Goal: Ask a question: Seek information or help from site administrators or community

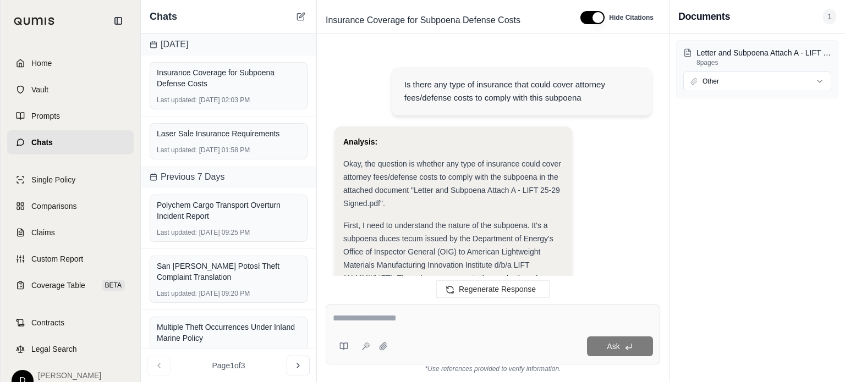
scroll to position [1248, 0]
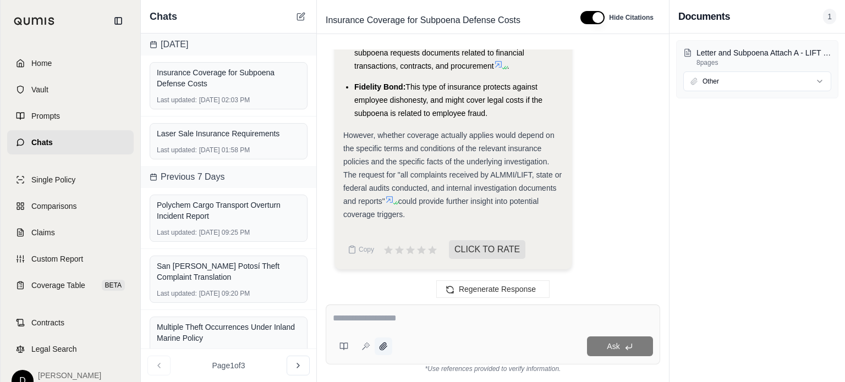
click at [383, 343] on icon at bounding box center [383, 346] width 9 height 9
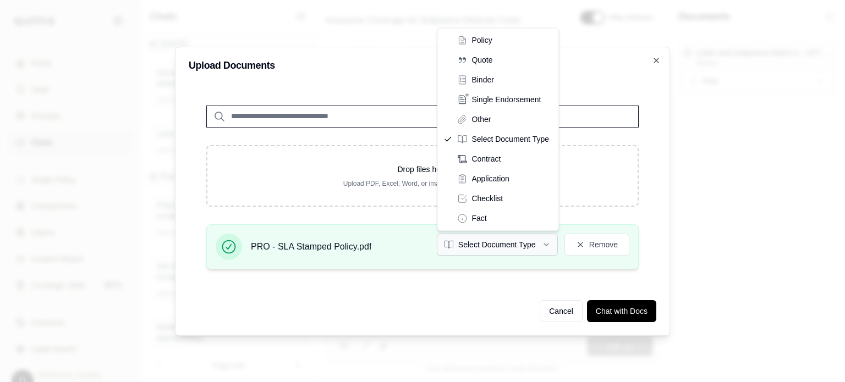
click at [507, 246] on button "Select Document Type" at bounding box center [497, 245] width 121 height 22
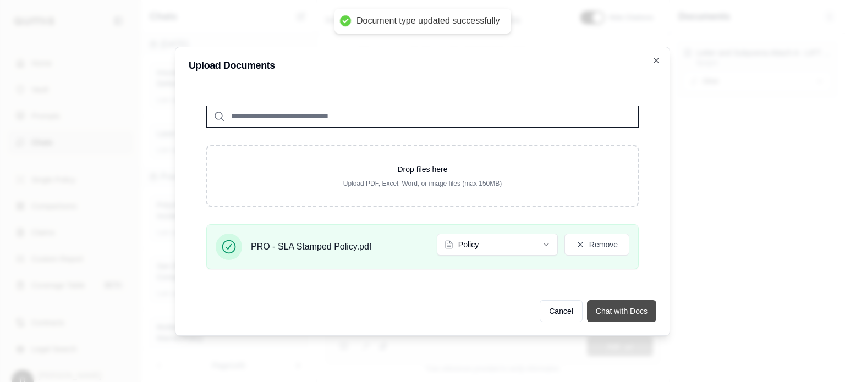
click at [624, 307] on button "Chat with Docs" at bounding box center [621, 311] width 69 height 22
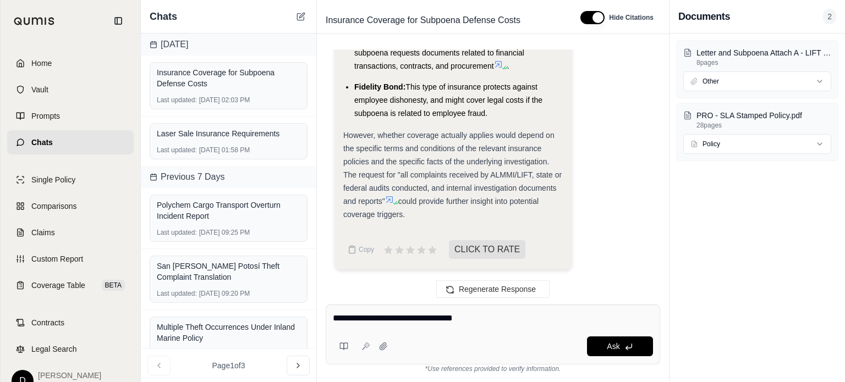
type textarea "**********"
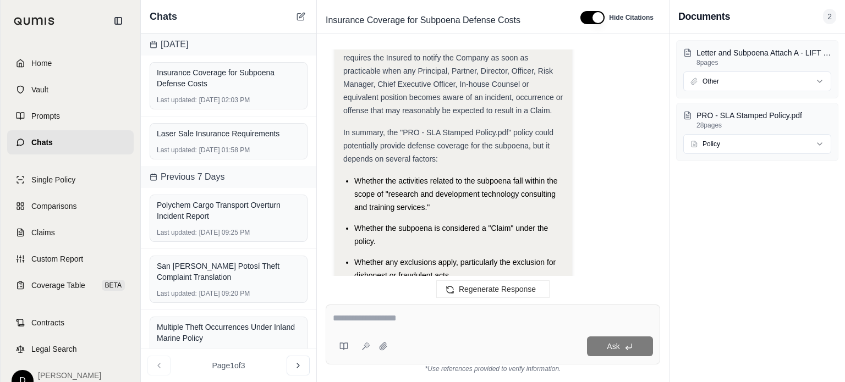
scroll to position [3041, 0]
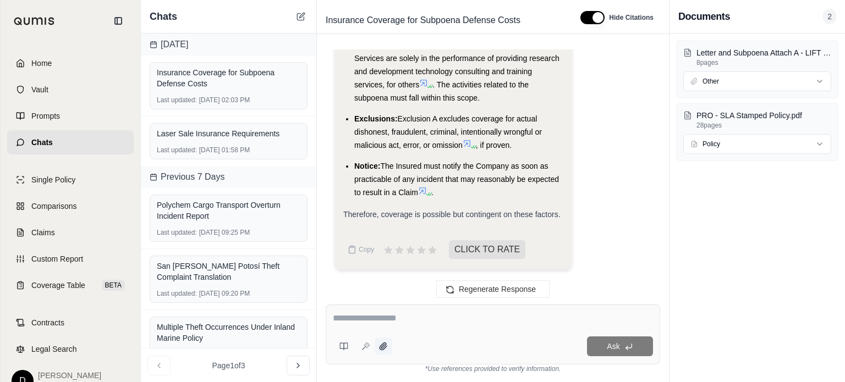
click at [385, 347] on icon at bounding box center [383, 346] width 9 height 9
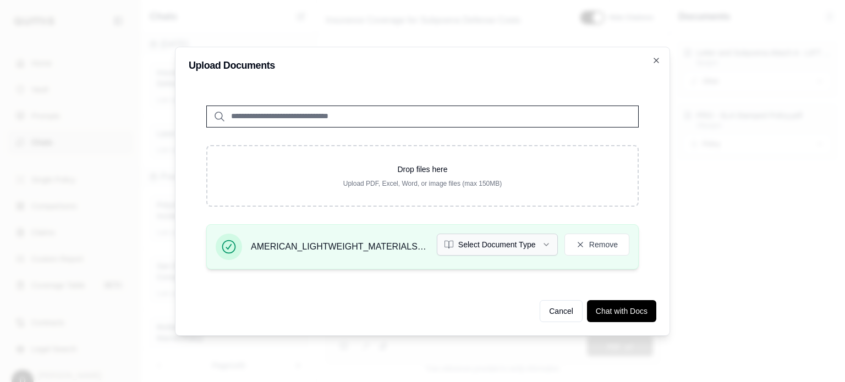
click at [516, 246] on button "Select Document Type" at bounding box center [497, 245] width 121 height 22
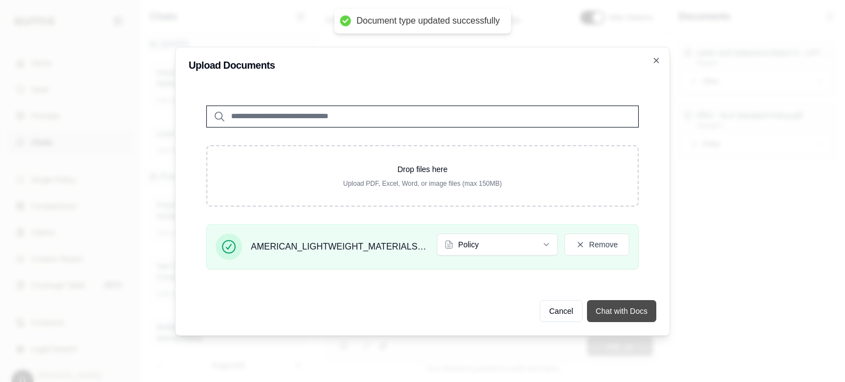
click at [608, 313] on button "Chat with Docs" at bounding box center [621, 311] width 69 height 22
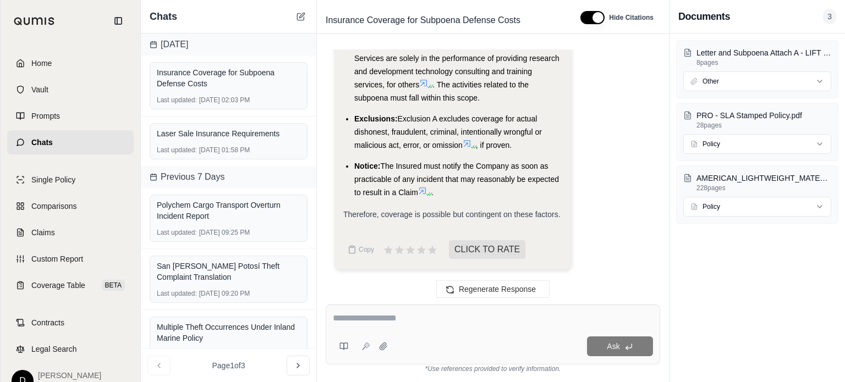
click at [366, 327] on div at bounding box center [493, 320] width 320 height 17
click at [371, 318] on textarea at bounding box center [493, 318] width 320 height 13
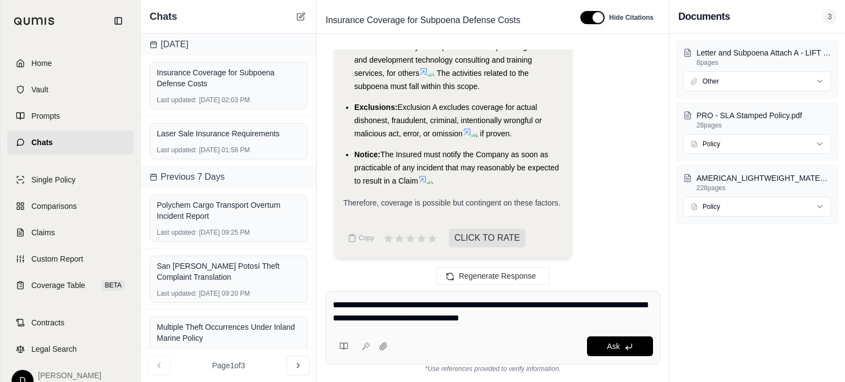
type textarea "**********"
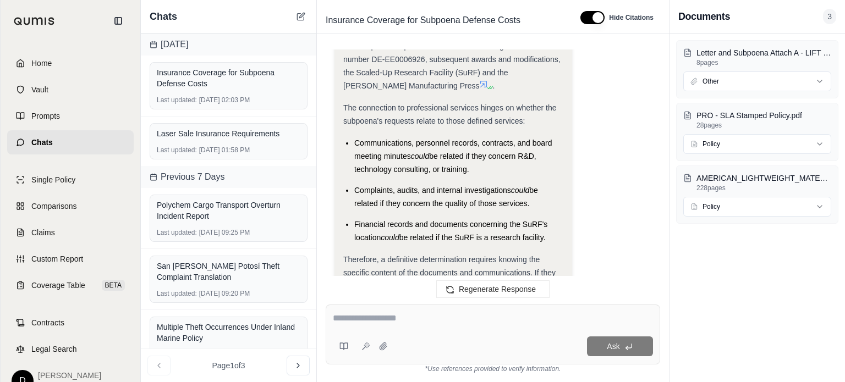
scroll to position [4756, 0]
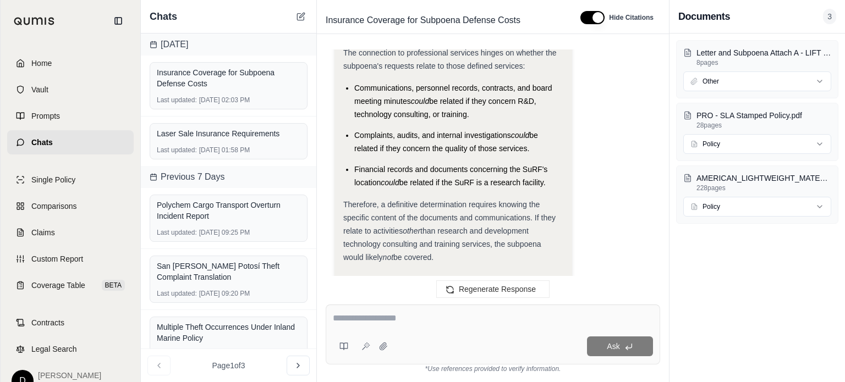
click at [392, 307] on div "Ask" at bounding box center [493, 335] width 334 height 60
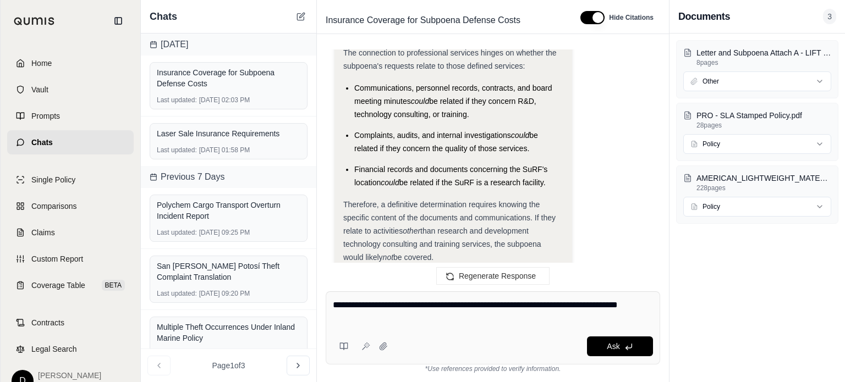
type textarea "**********"
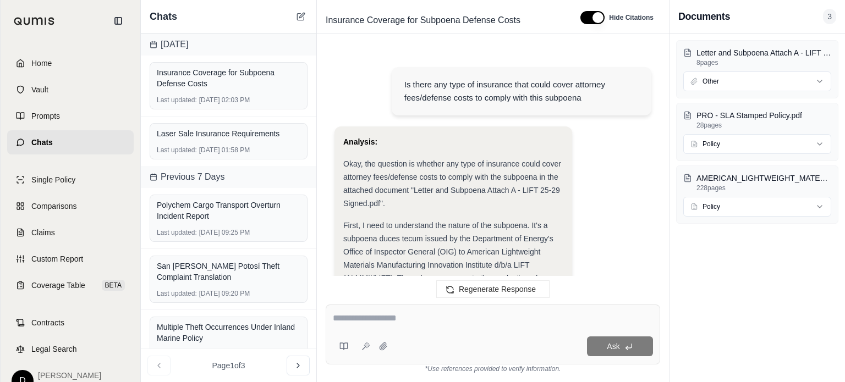
scroll to position [5759, 0]
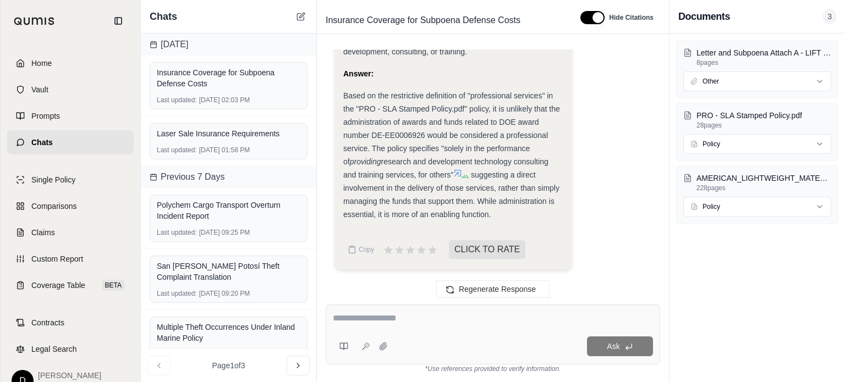
click at [403, 320] on textarea at bounding box center [493, 318] width 320 height 13
type textarea "*"
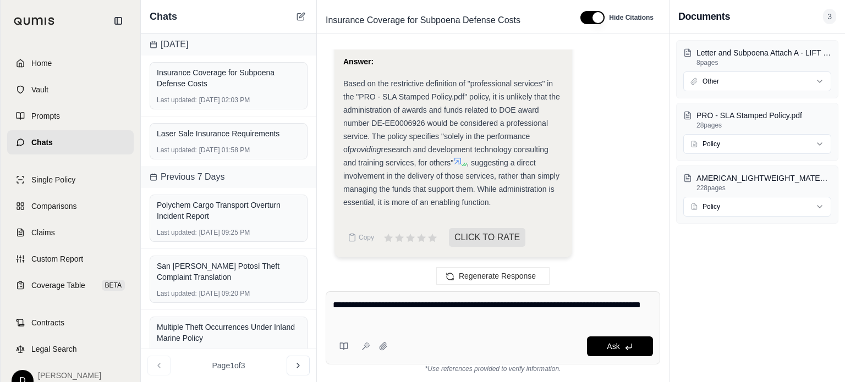
type textarea "**********"
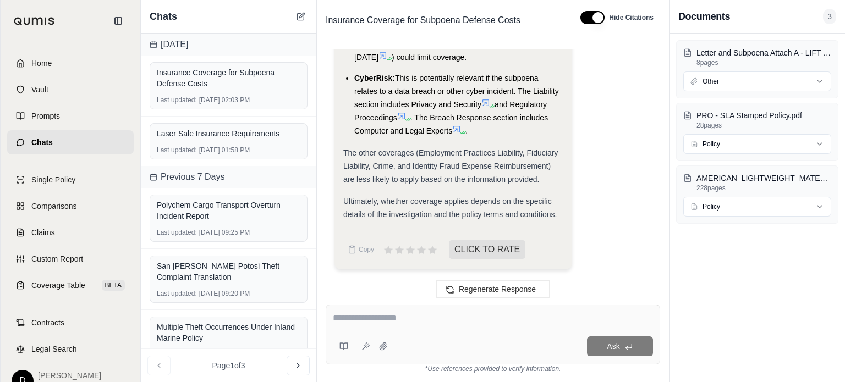
scroll to position [0, 0]
click at [414, 179] on span "The other coverages (Employment Practices Liability, Fiduciary Liability, Crime…" at bounding box center [450, 165] width 214 height 35
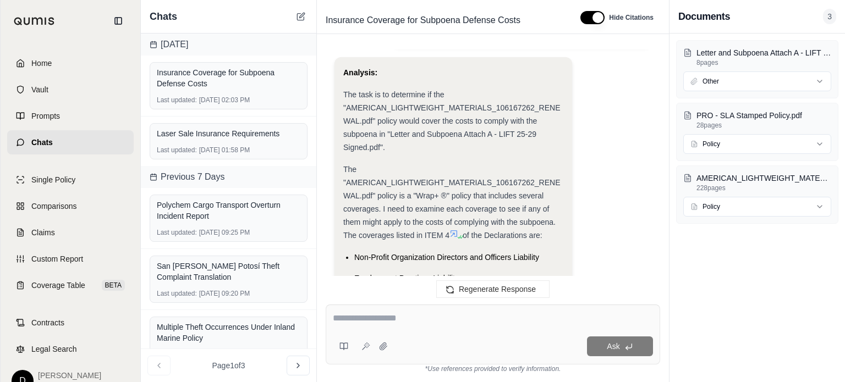
scroll to position [5761, 0]
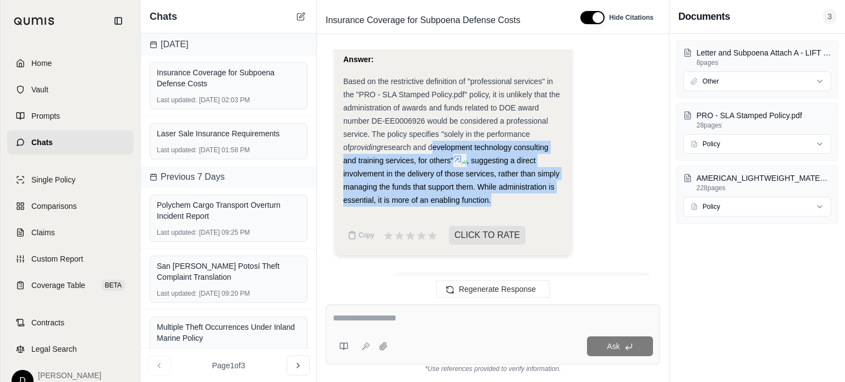
drag, startPoint x: 424, startPoint y: 159, endPoint x: 492, endPoint y: 211, distance: 85.1
click at [492, 207] on div "Based on the restrictive definition of "professional services" in the "PRO - SL…" at bounding box center [453, 141] width 220 height 132
click at [482, 202] on span ", suggesting a direct involvement in the delivery of those services, rather tha…" at bounding box center [451, 180] width 216 height 48
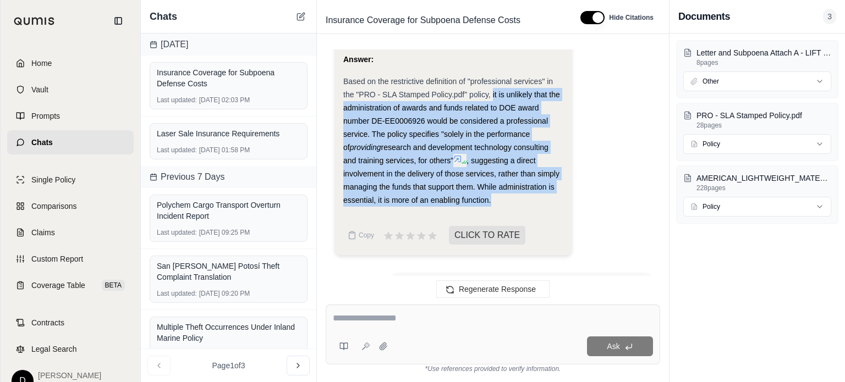
drag, startPoint x: 493, startPoint y: 216, endPoint x: 492, endPoint y: 102, distance: 113.8
click at [492, 102] on div "Based on the restrictive definition of "professional services" in the "PRO - SL…" at bounding box center [453, 141] width 220 height 132
copy div "it is unlikely that the administration of awards and funds related to DOE award…"
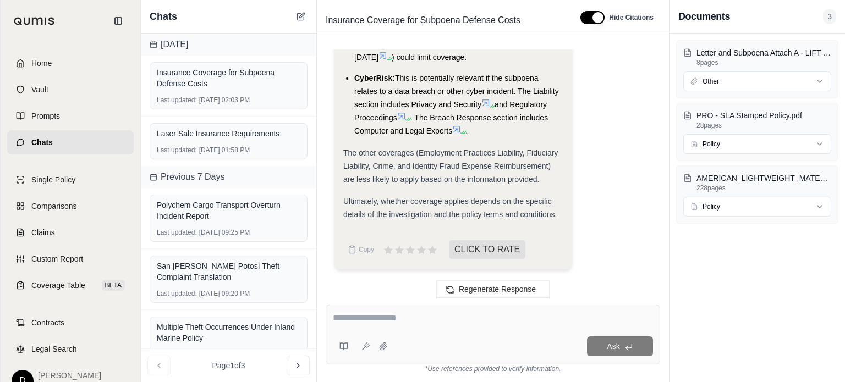
click at [442, 175] on div "The other coverages (Employment Practices Liability, Fiduciary Liability, Crime…" at bounding box center [453, 166] width 220 height 40
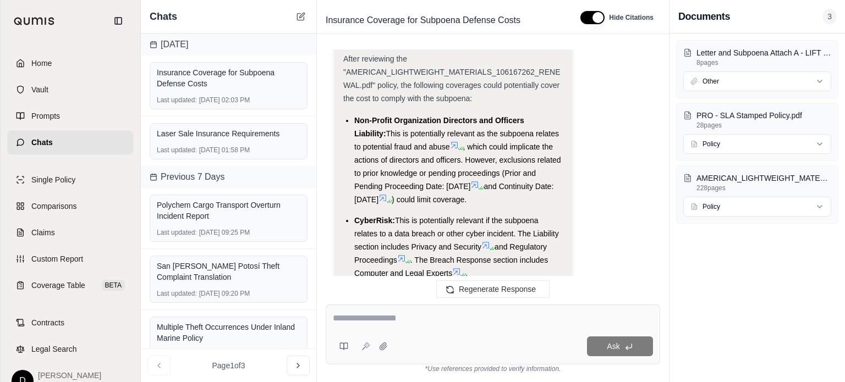
scroll to position [7796, 0]
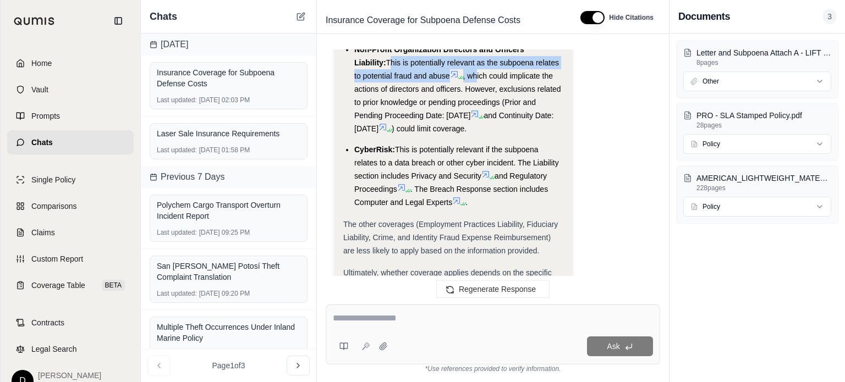
drag, startPoint x: 355, startPoint y: 85, endPoint x: 470, endPoint y: 98, distance: 115.1
click at [470, 98] on li "Non-Profit Organization Directors and Officers Liability: This is potentially r…" at bounding box center [458, 89] width 209 height 92
click at [414, 80] on span "This is potentially relevant as the subpoena relates to potential fraud and abu…" at bounding box center [456, 69] width 205 height 22
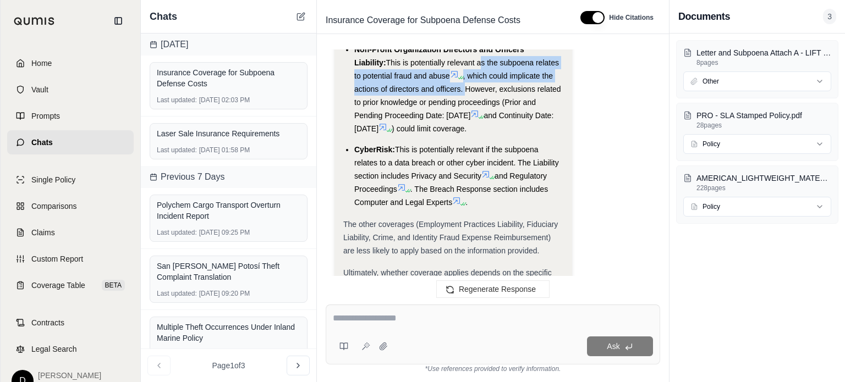
drag, startPoint x: 447, startPoint y: 88, endPoint x: 464, endPoint y: 118, distance: 35.0
click at [464, 118] on li "Non-Profit Organization Directors and Officers Liability: This is potentially r…" at bounding box center [458, 89] width 209 height 92
copy li "as the subpoena relates to potential fraud and abuse , which could implicate th…"
